Goal: Information Seeking & Learning: Find specific fact

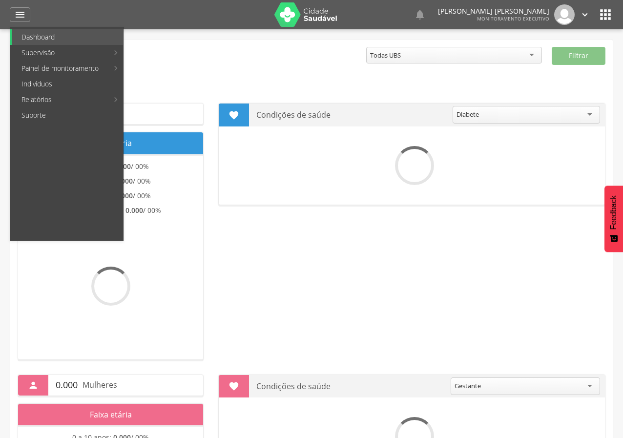
click at [45, 81] on link "Indivíduos" at bounding box center [67, 84] width 111 height 16
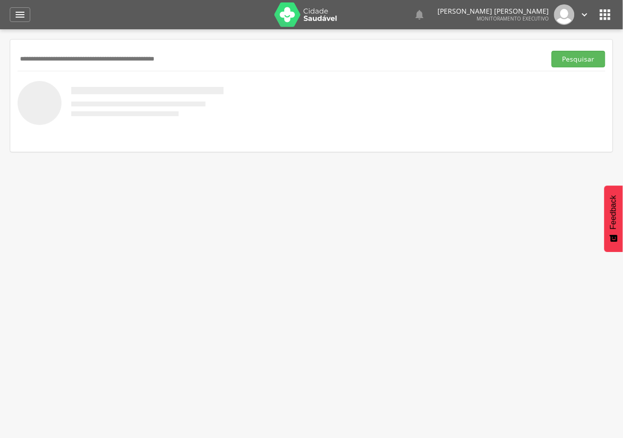
type input "*"
type input "**********"
click at [552, 51] on button "Pesquisar" at bounding box center [579, 59] width 54 height 17
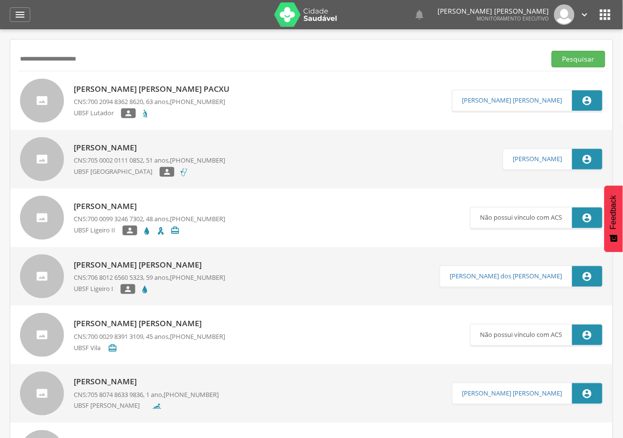
click at [113, 87] on p "Selma Maria Bento Pacxu" at bounding box center [154, 89] width 161 height 11
type input "**********"
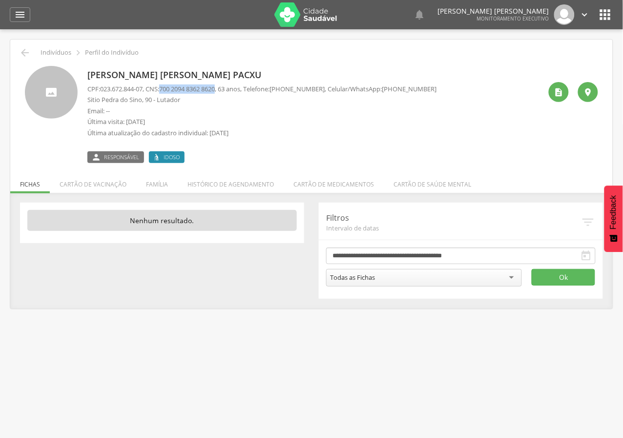
drag, startPoint x: 167, startPoint y: 88, endPoint x: 225, endPoint y: 89, distance: 58.1
click at [225, 89] on p "CPF: 023.672.844-07 , CNS: 700 2094 8362 8620 , 63 anos, Telefone: (83) 99322-9…" at bounding box center [262, 88] width 350 height 9
copy span "700 2094 8362 8620"
click at [474, 124] on div "Selma Maria Bento Pacxu CPF: 023.672.844-07 , CNS: 700 2094 8362 8620 , 63 anos…" at bounding box center [314, 114] width 454 height 97
click at [23, 10] on icon "" at bounding box center [20, 15] width 12 height 12
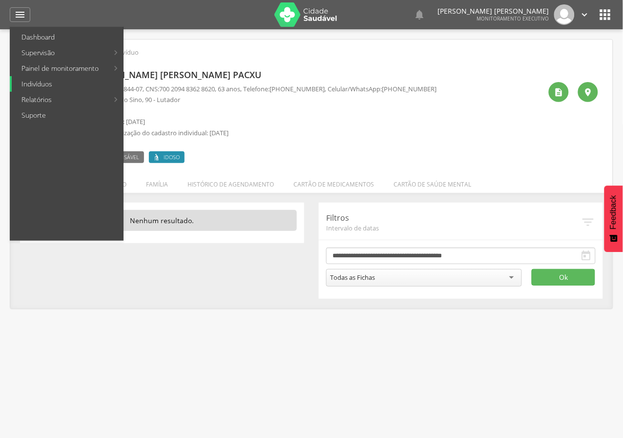
click at [46, 88] on link "Indivíduos" at bounding box center [67, 84] width 111 height 16
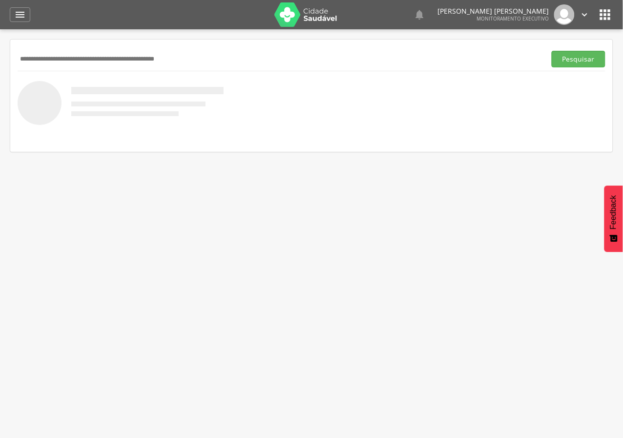
paste input "**********"
click at [552, 51] on button "Pesquisar" at bounding box center [579, 59] width 54 height 17
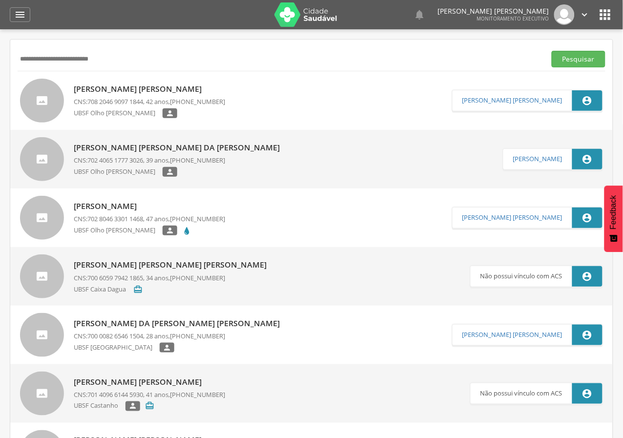
type input "**********"
click at [112, 87] on p "Fabiana da Silva Cavalcante" at bounding box center [149, 89] width 151 height 11
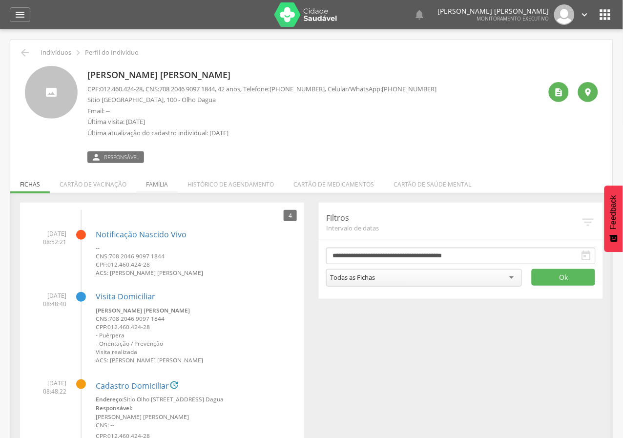
click at [156, 184] on li "Família" at bounding box center [157, 181] width 42 height 23
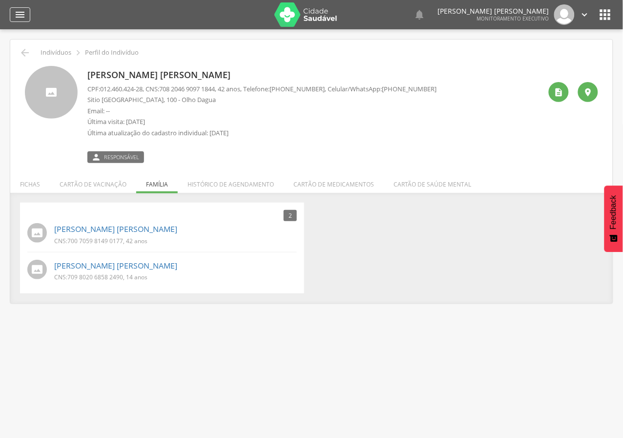
click at [18, 14] on icon "" at bounding box center [20, 15] width 12 height 12
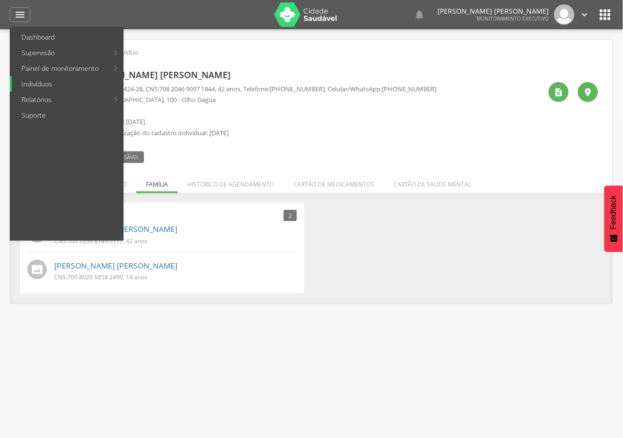
click at [32, 84] on link "Indivíduos" at bounding box center [67, 84] width 111 height 16
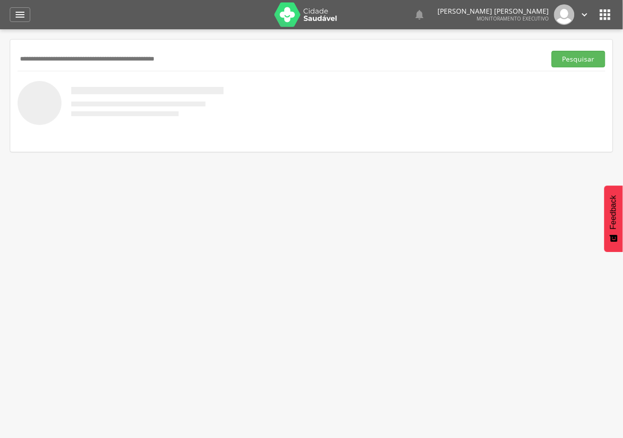
paste input "**********"
type input "**********"
click at [580, 52] on button "Pesquisar" at bounding box center [579, 59] width 54 height 17
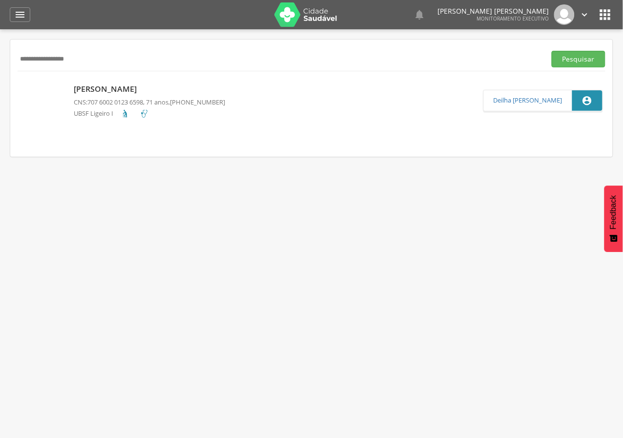
click at [134, 88] on p "[PERSON_NAME]" at bounding box center [149, 89] width 151 height 11
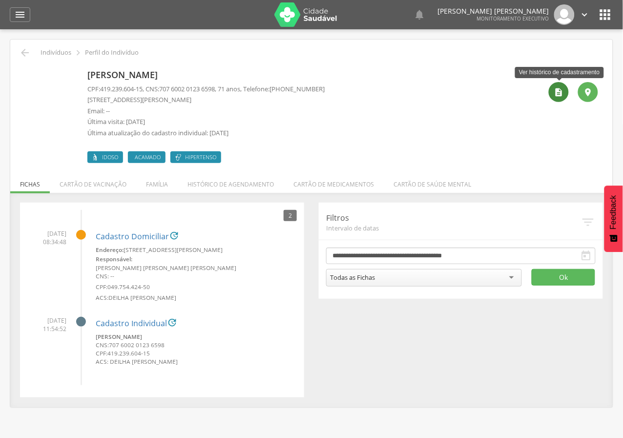
click at [557, 92] on icon "" at bounding box center [559, 92] width 10 height 10
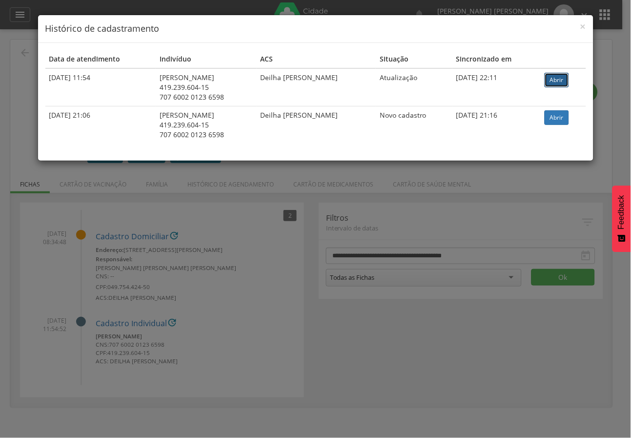
click at [556, 79] on link "Abrir" at bounding box center [557, 80] width 24 height 15
click at [583, 26] on span "×" at bounding box center [584, 27] width 6 height 14
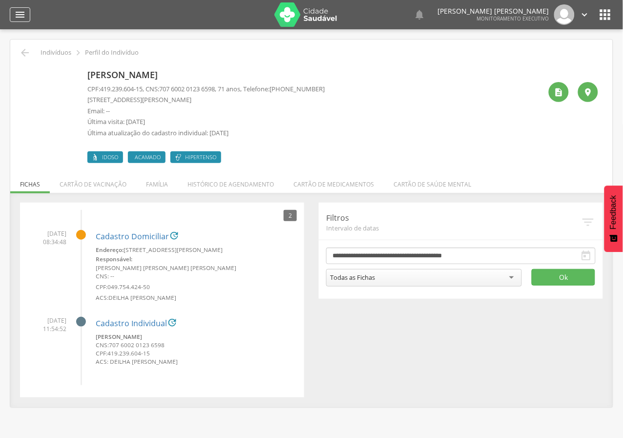
click at [20, 9] on icon "" at bounding box center [20, 15] width 12 height 12
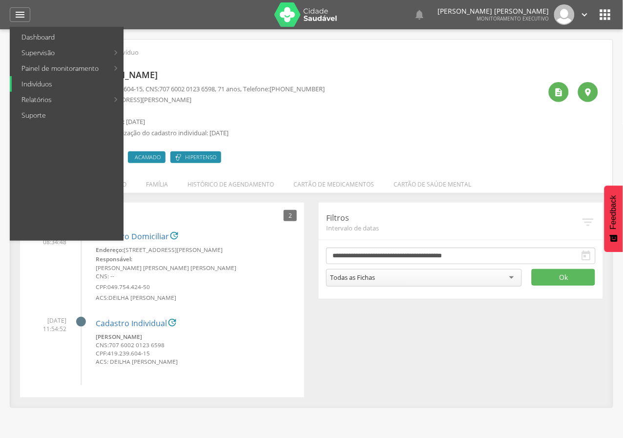
click at [42, 85] on link "Indivíduos" at bounding box center [67, 84] width 111 height 16
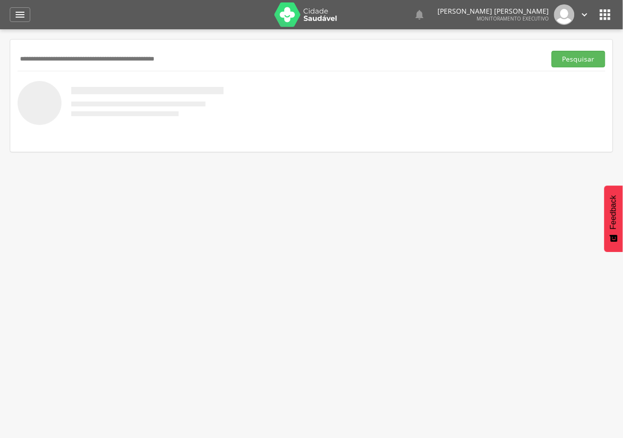
paste input "**********"
type input "**********"
click at [552, 51] on button "Pesquisar" at bounding box center [579, 59] width 54 height 17
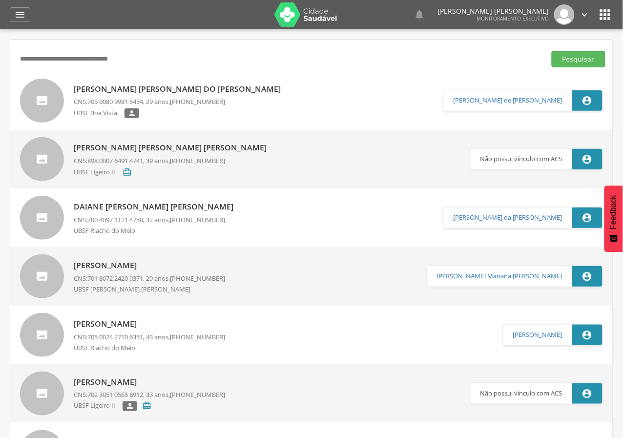
click at [126, 92] on p "Janaína Cristina do Nascimento Silva" at bounding box center [180, 89] width 212 height 11
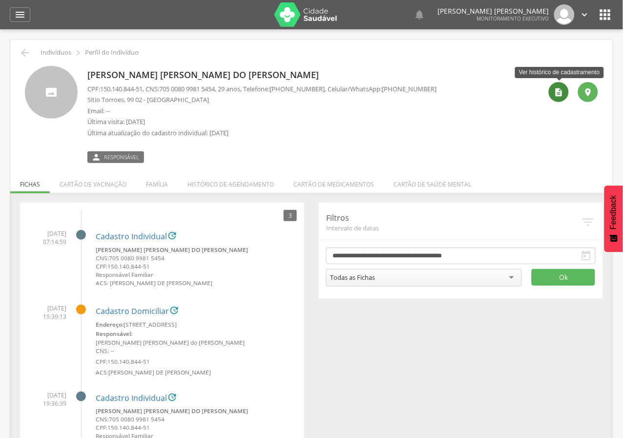
click at [562, 95] on icon "" at bounding box center [559, 92] width 10 height 10
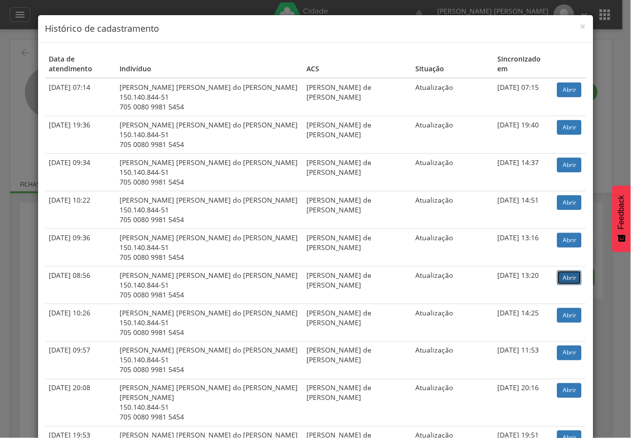
click at [569, 271] on link "Abrir" at bounding box center [570, 278] width 24 height 15
click at [564, 83] on link "Abrir" at bounding box center [570, 90] width 24 height 15
click at [581, 26] on span "×" at bounding box center [584, 27] width 6 height 14
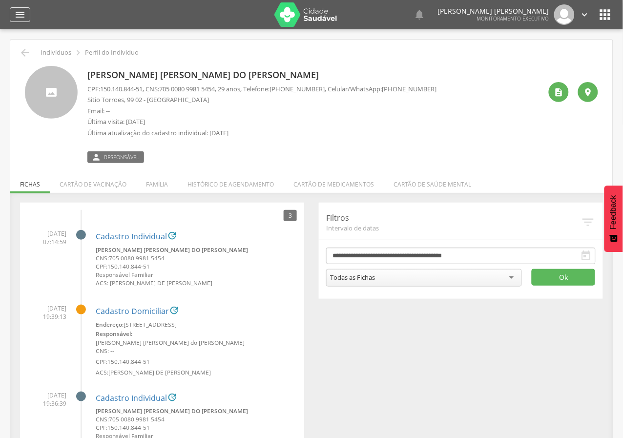
click at [23, 14] on icon "" at bounding box center [20, 15] width 12 height 12
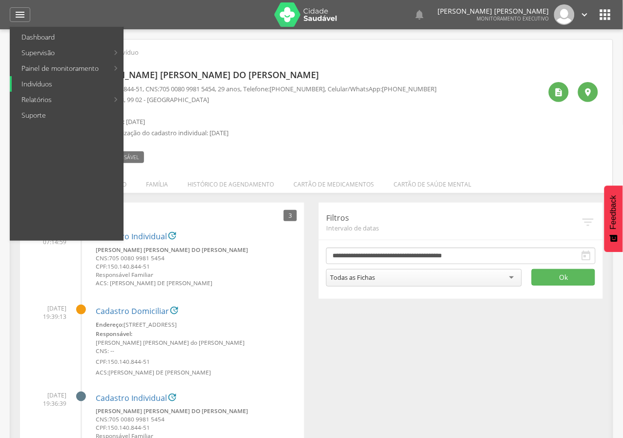
click at [35, 83] on link "Indivíduos" at bounding box center [67, 84] width 111 height 16
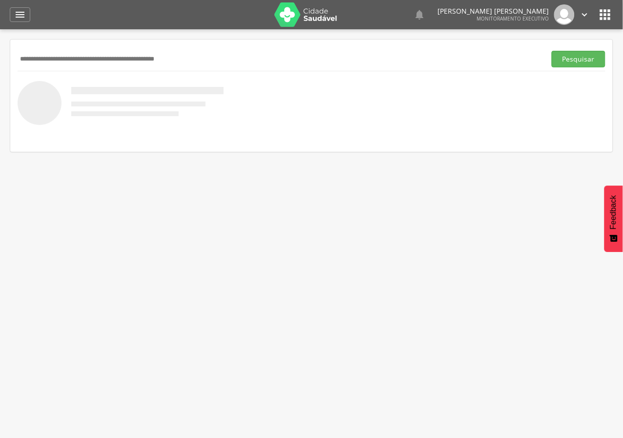
paste input "**********"
click at [560, 57] on button "Pesquisar" at bounding box center [579, 59] width 54 height 17
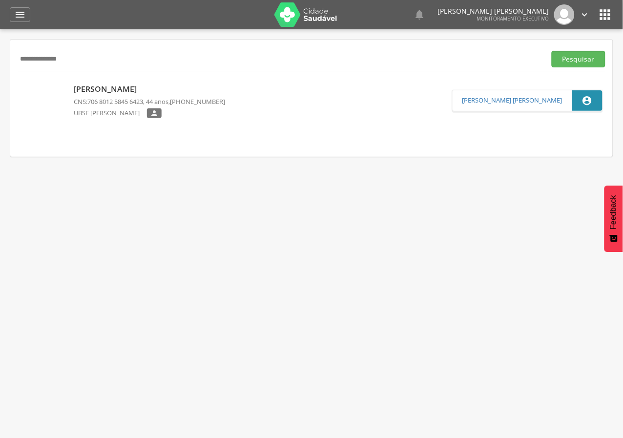
click at [125, 90] on p "Cibele Barbosa da Silva" at bounding box center [149, 89] width 151 height 11
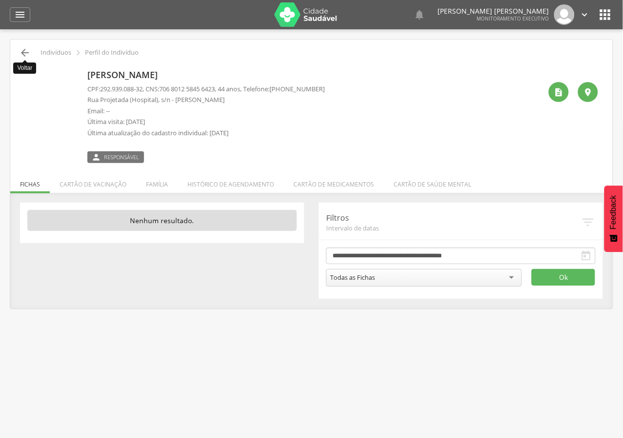
click at [27, 47] on icon "" at bounding box center [25, 53] width 12 height 12
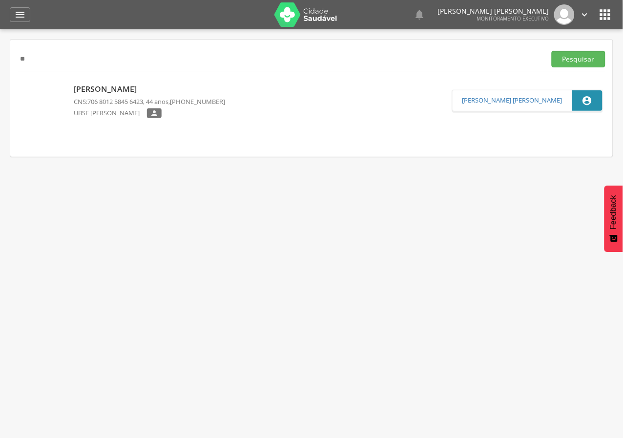
type input "*"
paste input "**********"
click at [561, 61] on button "Pesquisar" at bounding box center [579, 59] width 54 height 17
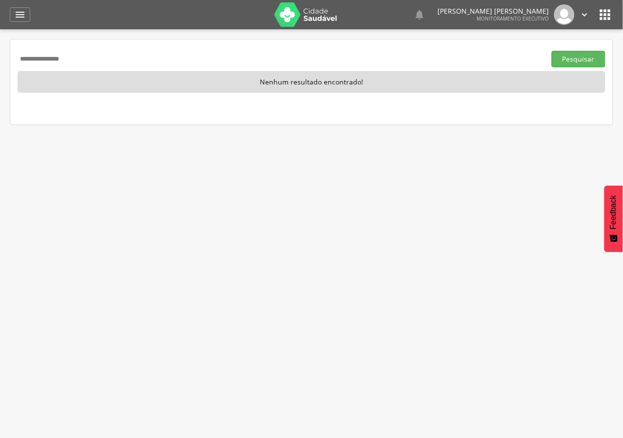
click at [80, 59] on input "**********" at bounding box center [280, 59] width 524 height 17
type input "*"
click at [163, 61] on input "text" at bounding box center [280, 59] width 524 height 17
click at [105, 61] on input "text" at bounding box center [280, 59] width 524 height 17
type input "**********"
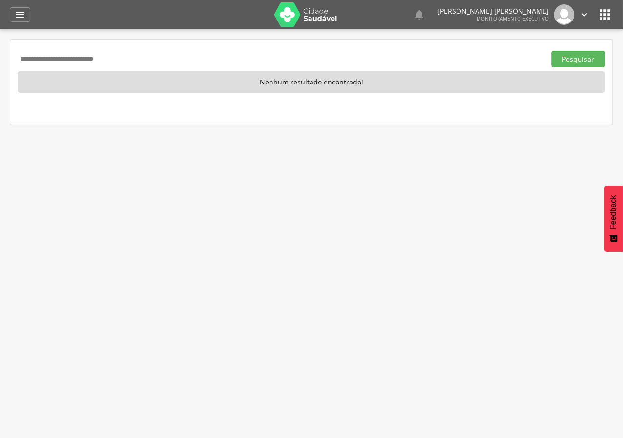
click at [552, 51] on button "Pesquisar" at bounding box center [579, 59] width 54 height 17
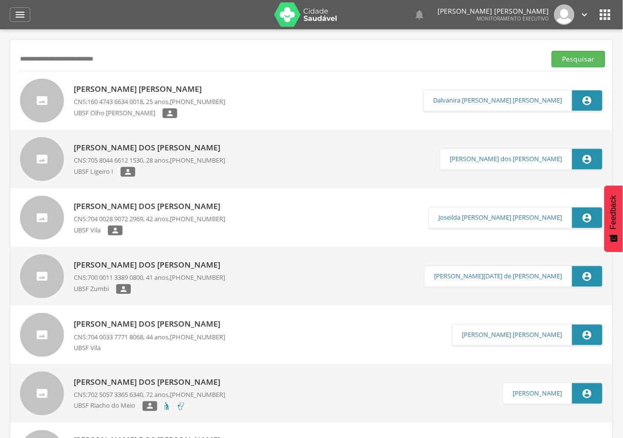
click at [135, 88] on p "Carla Luana Batista Santos" at bounding box center [149, 89] width 151 height 11
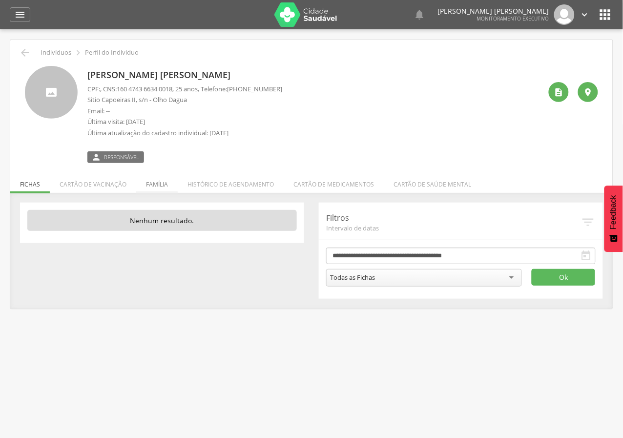
click at [162, 181] on li "Família" at bounding box center [157, 181] width 42 height 23
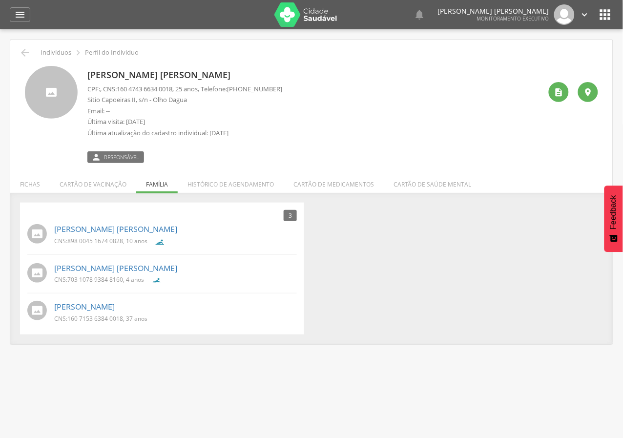
click at [78, 221] on div "Emanuel Allan Batista Vicente CNS: 898 0045 1674 0828 , 10 anos" at bounding box center [175, 235] width 243 height 29
click at [79, 233] on link "Emanuel Allan Batista Vicente" at bounding box center [115, 229] width 123 height 11
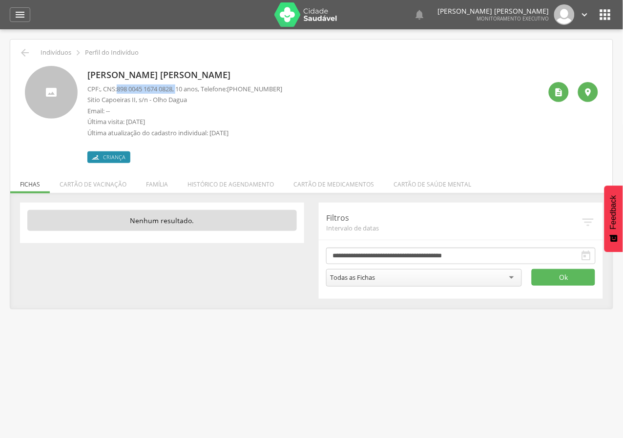
drag, startPoint x: 119, startPoint y: 90, endPoint x: 183, endPoint y: 87, distance: 63.5
click at [183, 87] on p "CPF: , CNS: 898 0045 1674 0828 , 10 anos, Telefone: (83) 99156-0146" at bounding box center [184, 88] width 195 height 9
copy p "898 0045 1674 0828 ,"
click at [25, 14] on icon "" at bounding box center [20, 15] width 12 height 12
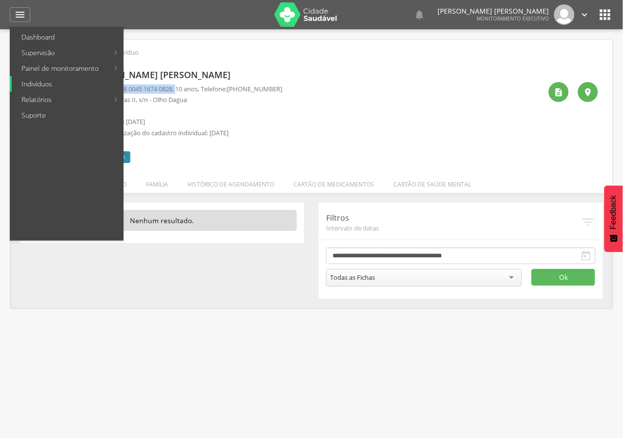
click at [36, 88] on link "Indivíduos" at bounding box center [67, 84] width 111 height 16
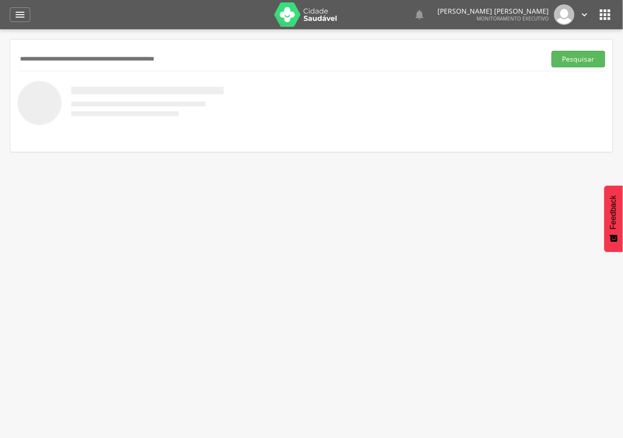
click at [57, 60] on input "text" at bounding box center [280, 59] width 524 height 17
paste input "**********"
click at [552, 51] on button "Pesquisar" at bounding box center [579, 59] width 54 height 17
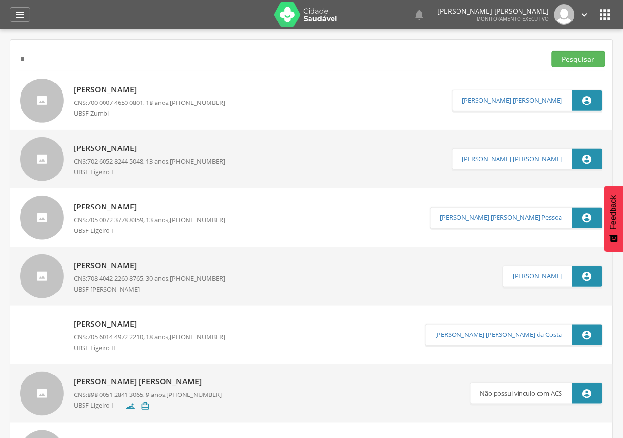
type input "*"
click at [49, 63] on input "***" at bounding box center [280, 59] width 524 height 17
type input "*"
type input "**********"
click at [552, 51] on button "Pesquisar" at bounding box center [579, 59] width 54 height 17
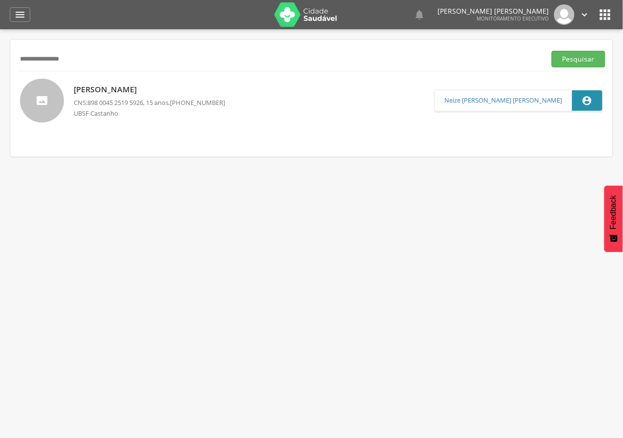
click at [126, 95] on p "Everton Ryalison Silva Oliveira" at bounding box center [149, 89] width 151 height 11
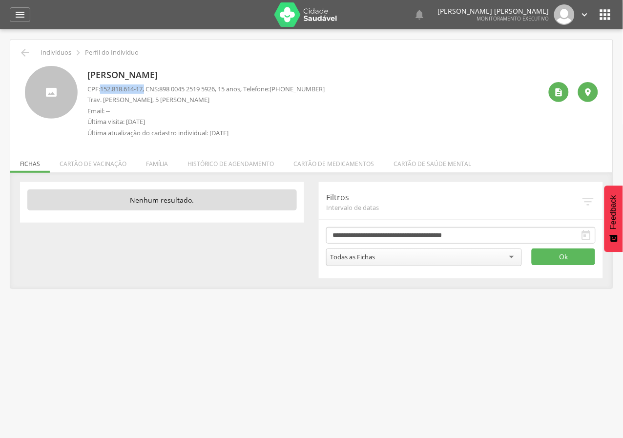
drag, startPoint x: 101, startPoint y: 87, endPoint x: 148, endPoint y: 93, distance: 48.2
click at [148, 93] on p "CPF: 152.818.614-17 , CNS: 898 0045 2519 5926 , 15 anos, Telefone: (83) 99379-8…" at bounding box center [205, 88] width 237 height 9
copy p "152.818.614-17 ,"
click at [20, 19] on icon "" at bounding box center [20, 15] width 12 height 12
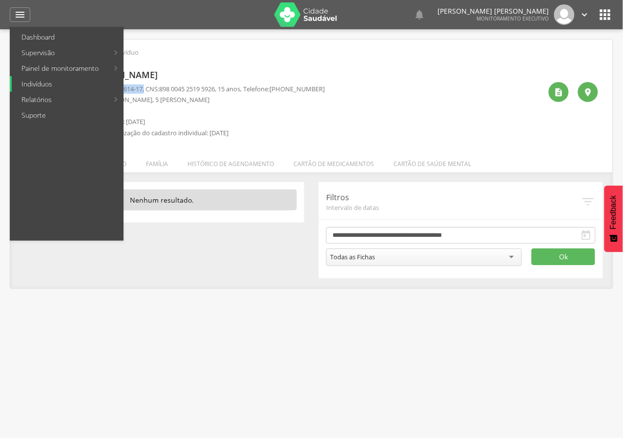
click at [23, 84] on link "Indivíduos" at bounding box center [67, 84] width 111 height 16
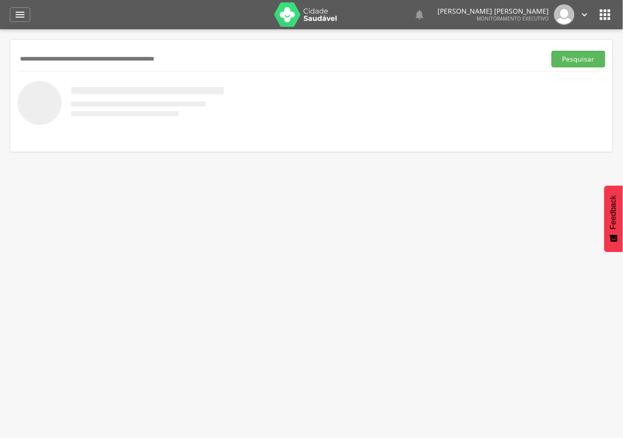
click at [65, 59] on input "text" at bounding box center [280, 59] width 524 height 17
type input "**********"
click at [552, 51] on button "Pesquisar" at bounding box center [579, 59] width 54 height 17
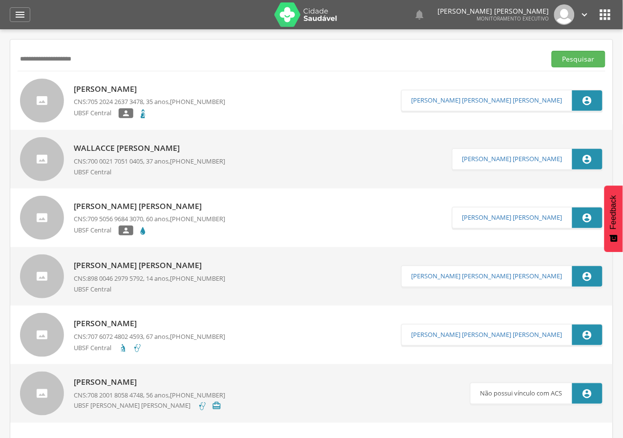
click at [97, 86] on p "Stephanie Mendes Maia" at bounding box center [149, 89] width 151 height 11
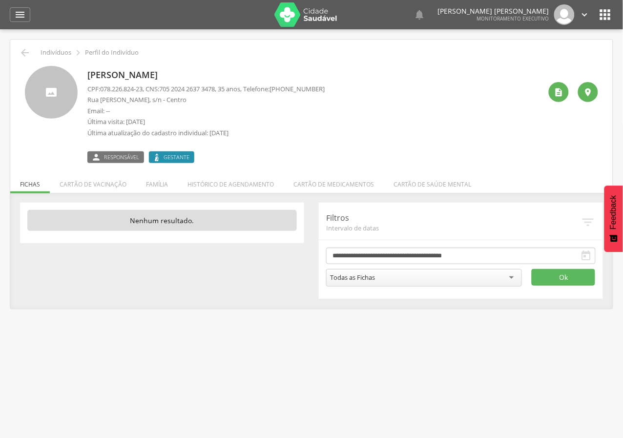
drag, startPoint x: 296, startPoint y: 90, endPoint x: 336, endPoint y: 95, distance: 40.9
click at [336, 95] on div "Stephanie Mendes Maia CPF: 078.226.824-23 , CNS: 705 2024 2637 3478 , 35 anos, …" at bounding box center [314, 114] width 454 height 97
click at [347, 95] on div "Stephanie Mendes Maia CPF: 078.226.824-23 , CNS: 705 2024 2637 3478 , 35 anos, …" at bounding box center [314, 114] width 454 height 97
click at [305, 96] on p "Rua Joaquim Barbosa, s/n - Centro" at bounding box center [205, 99] width 237 height 9
drag, startPoint x: 296, startPoint y: 90, endPoint x: 332, endPoint y: 88, distance: 35.2
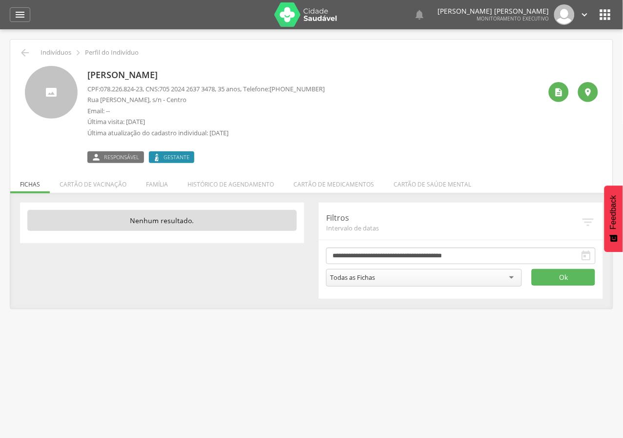
click at [332, 88] on div "Stephanie Mendes Maia CPF: 078.226.824-23 , CNS: 705 2024 2637 3478 , 35 anos, …" at bounding box center [314, 114] width 454 height 97
copy span "99166-2554"
drag, startPoint x: 355, startPoint y: 118, endPoint x: 306, endPoint y: 118, distance: 48.8
click at [347, 119] on div "Stephanie Mendes Maia CPF: 078.226.824-23 , CNS: 705 2024 2637 3478 , 35 anos, …" at bounding box center [314, 114] width 454 height 97
drag, startPoint x: 99, startPoint y: 102, endPoint x: 153, endPoint y: 102, distance: 54.2
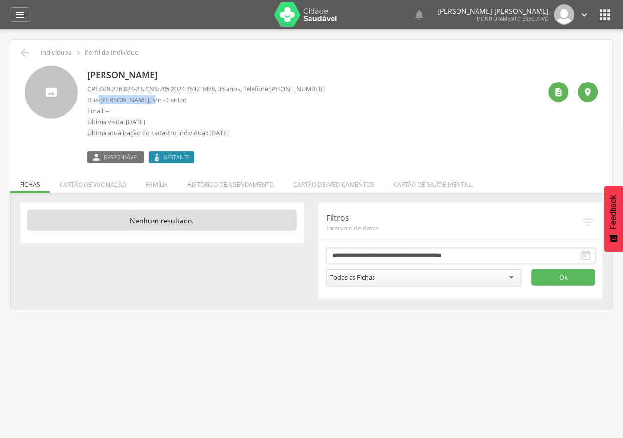
click at [153, 102] on p "Rua Joaquim Barbosa, s/n - Centro" at bounding box center [205, 99] width 237 height 9
copy p "Joaquim Barbosa,"
click at [404, 93] on div "Stephanie Mendes Maia CPF: 078.226.824-23 , CNS: 705 2024 2637 3478 , 35 anos, …" at bounding box center [314, 114] width 454 height 97
click at [24, 15] on icon "" at bounding box center [20, 15] width 12 height 12
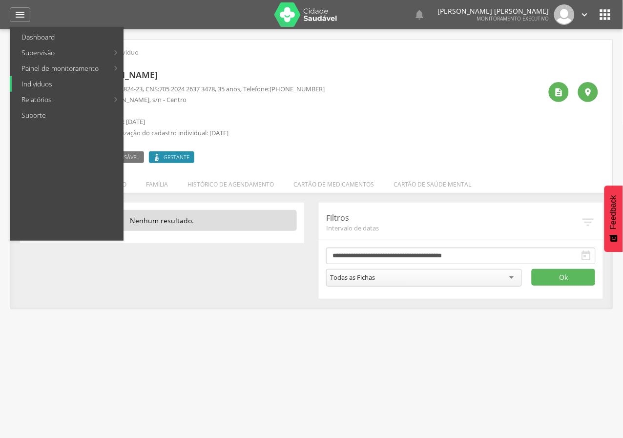
click at [46, 82] on link "Indivíduos" at bounding box center [67, 84] width 111 height 16
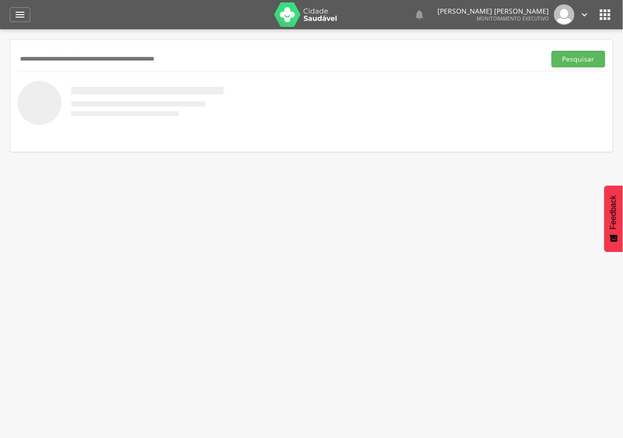
paste input "**********"
click at [563, 58] on button "Pesquisar" at bounding box center [579, 59] width 54 height 17
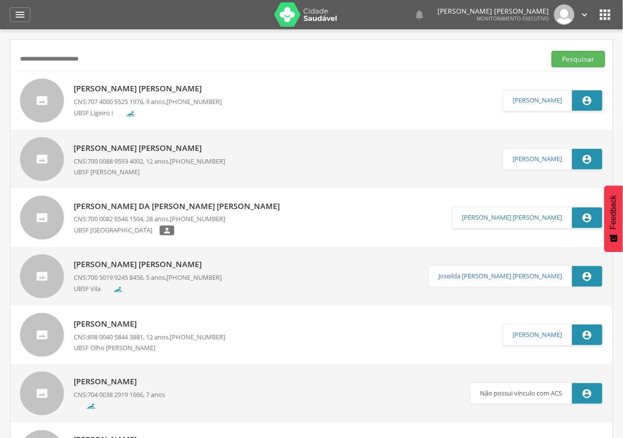
click at [156, 52] on input "**********" at bounding box center [280, 59] width 524 height 17
type input "*"
paste input "**********"
click at [552, 51] on button "Pesquisar" at bounding box center [579, 59] width 54 height 17
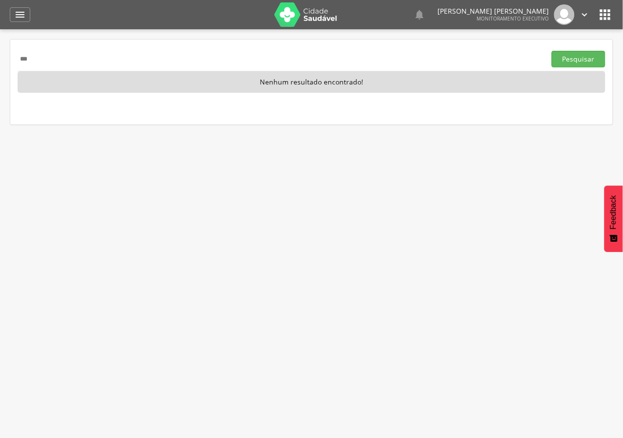
type input "*"
paste input "**********"
click at [552, 51] on button "Pesquisar" at bounding box center [579, 59] width 54 height 17
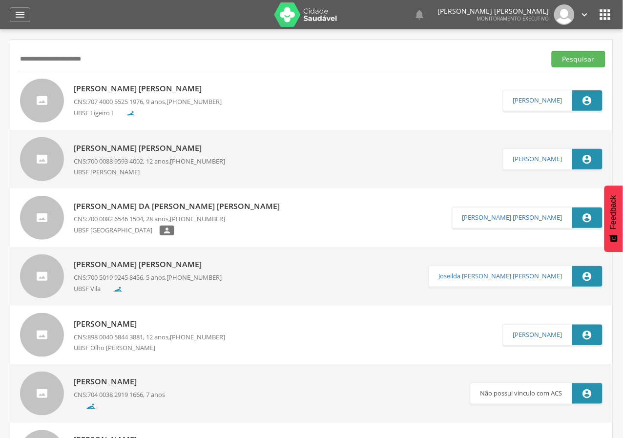
click at [125, 52] on input "**********" at bounding box center [280, 59] width 524 height 17
type input "*"
click at [183, 54] on input "text" at bounding box center [280, 59] width 524 height 17
type input "**********"
click at [577, 61] on button "Pesquisar" at bounding box center [579, 59] width 54 height 17
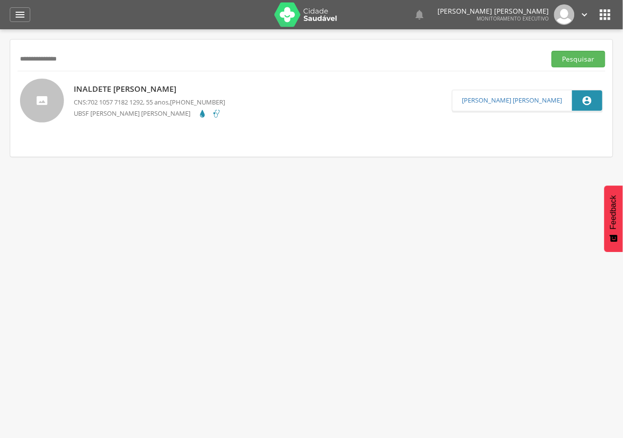
click at [162, 90] on p "Inaldete Xavier dos Santos" at bounding box center [149, 89] width 151 height 11
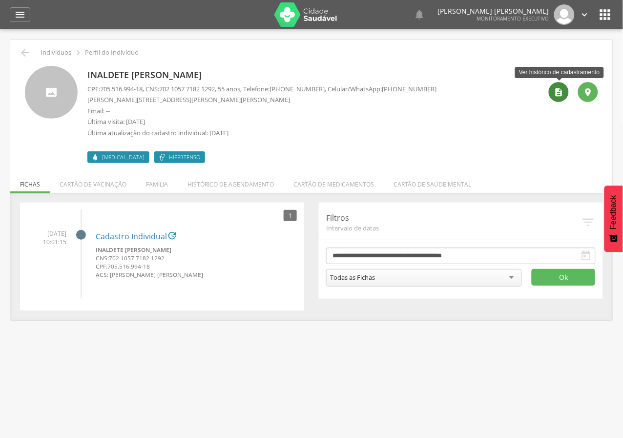
click at [560, 92] on icon "" at bounding box center [559, 92] width 10 height 10
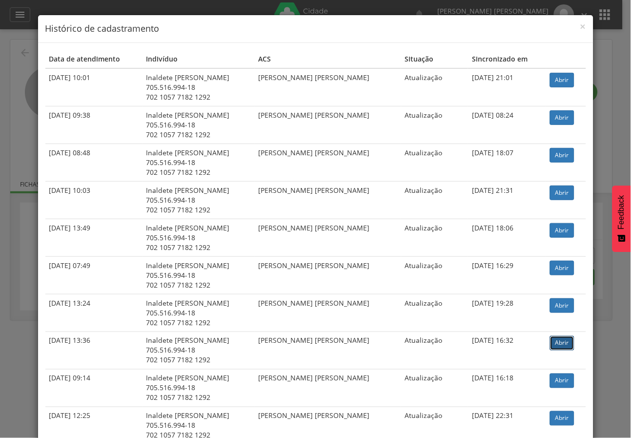
click at [556, 343] on link "Abrir" at bounding box center [562, 343] width 24 height 15
click at [558, 76] on link "Abrir" at bounding box center [562, 80] width 24 height 15
click at [581, 26] on span "×" at bounding box center [584, 27] width 6 height 14
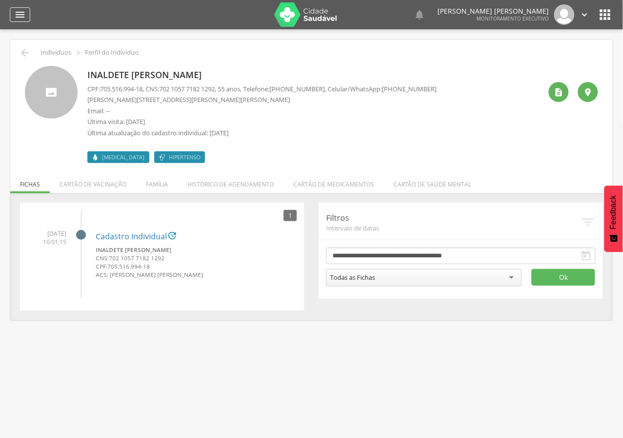
click at [14, 19] on icon "" at bounding box center [20, 15] width 12 height 12
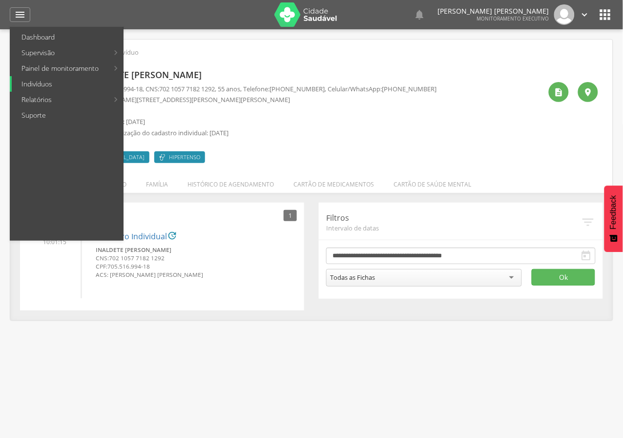
click at [44, 86] on link "Indivíduos" at bounding box center [67, 84] width 111 height 16
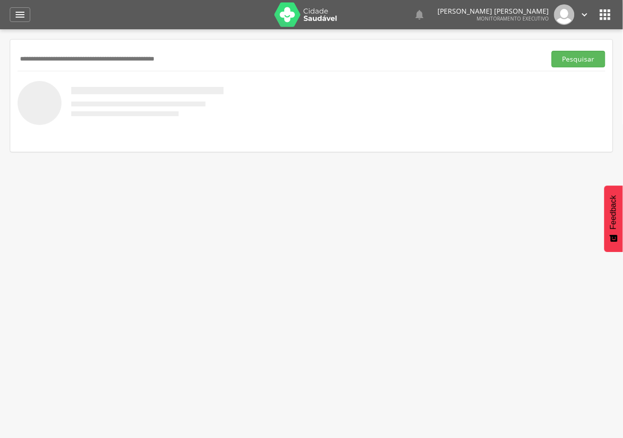
click at [45, 58] on input "text" at bounding box center [280, 59] width 524 height 17
type input "**********"
click at [552, 51] on button "Pesquisar" at bounding box center [579, 59] width 54 height 17
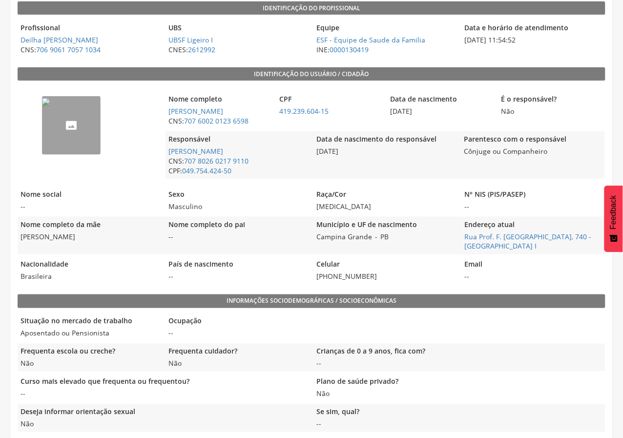
scroll to position [163, 0]
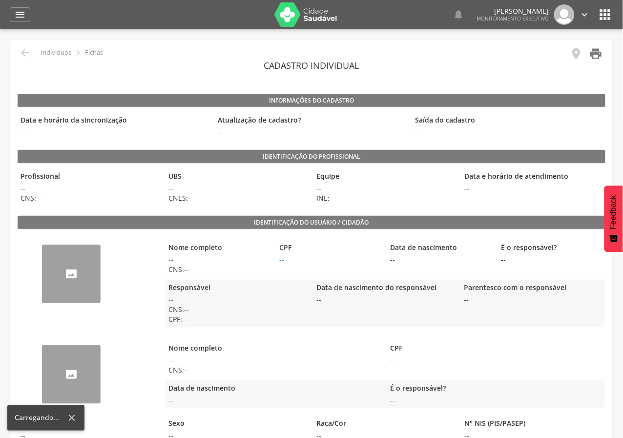
click at [590, 57] on icon "" at bounding box center [596, 54] width 14 height 14
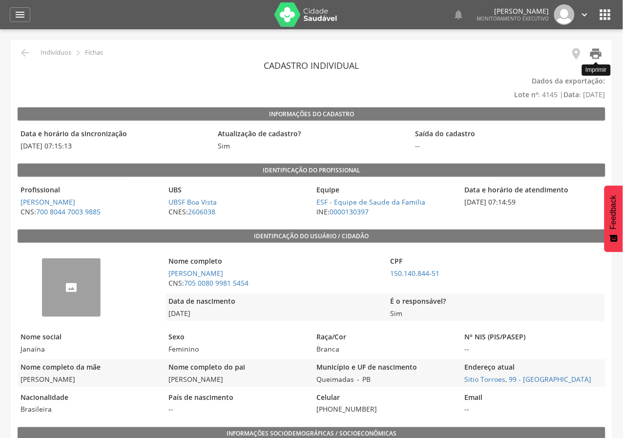
click at [595, 55] on icon "" at bounding box center [596, 54] width 14 height 14
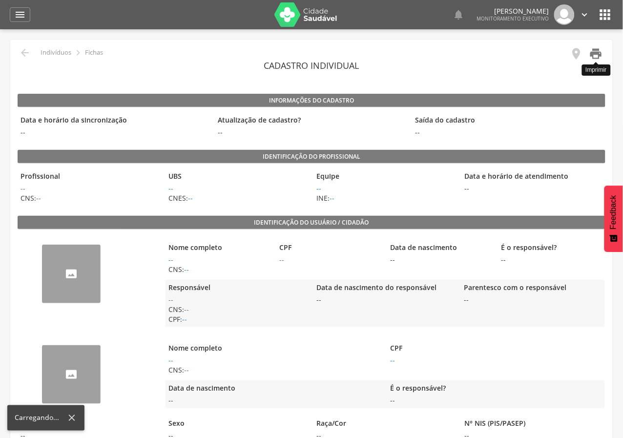
click at [602, 50] on icon "" at bounding box center [596, 54] width 14 height 14
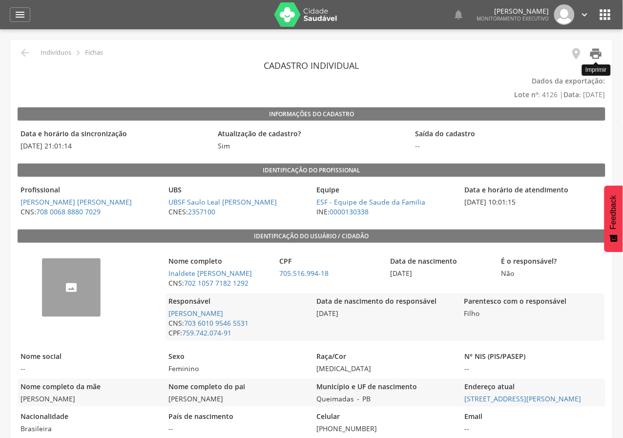
click at [597, 59] on icon "" at bounding box center [596, 54] width 14 height 14
